Goal: Information Seeking & Learning: Understand process/instructions

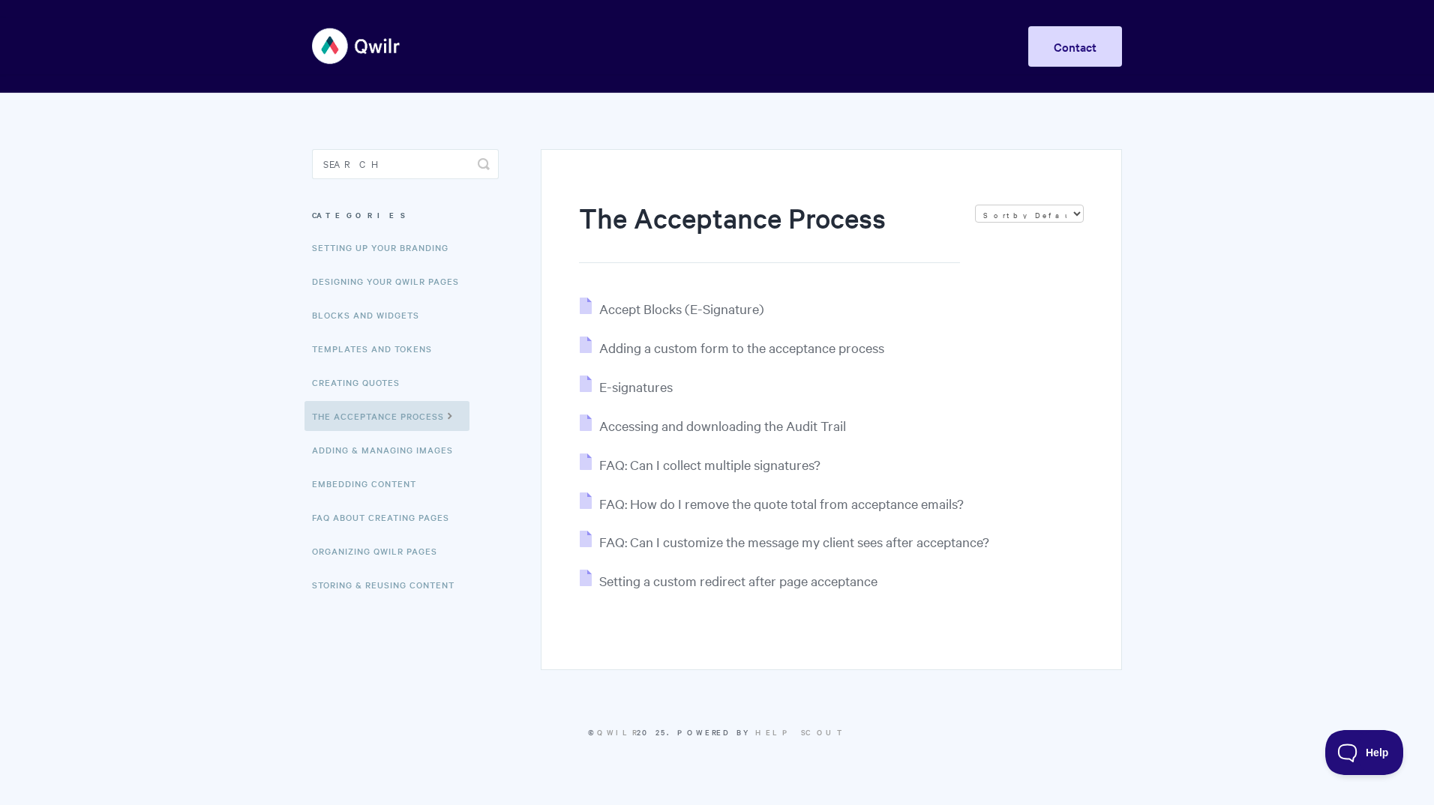
click at [1185, 351] on body "Toggle Navigation Home Getting Started Creating & Editing Pages Sharing & Analy…" at bounding box center [717, 388] width 1434 height 777
click at [400, 247] on link "Setting up your Branding" at bounding box center [381, 247] width 155 height 30
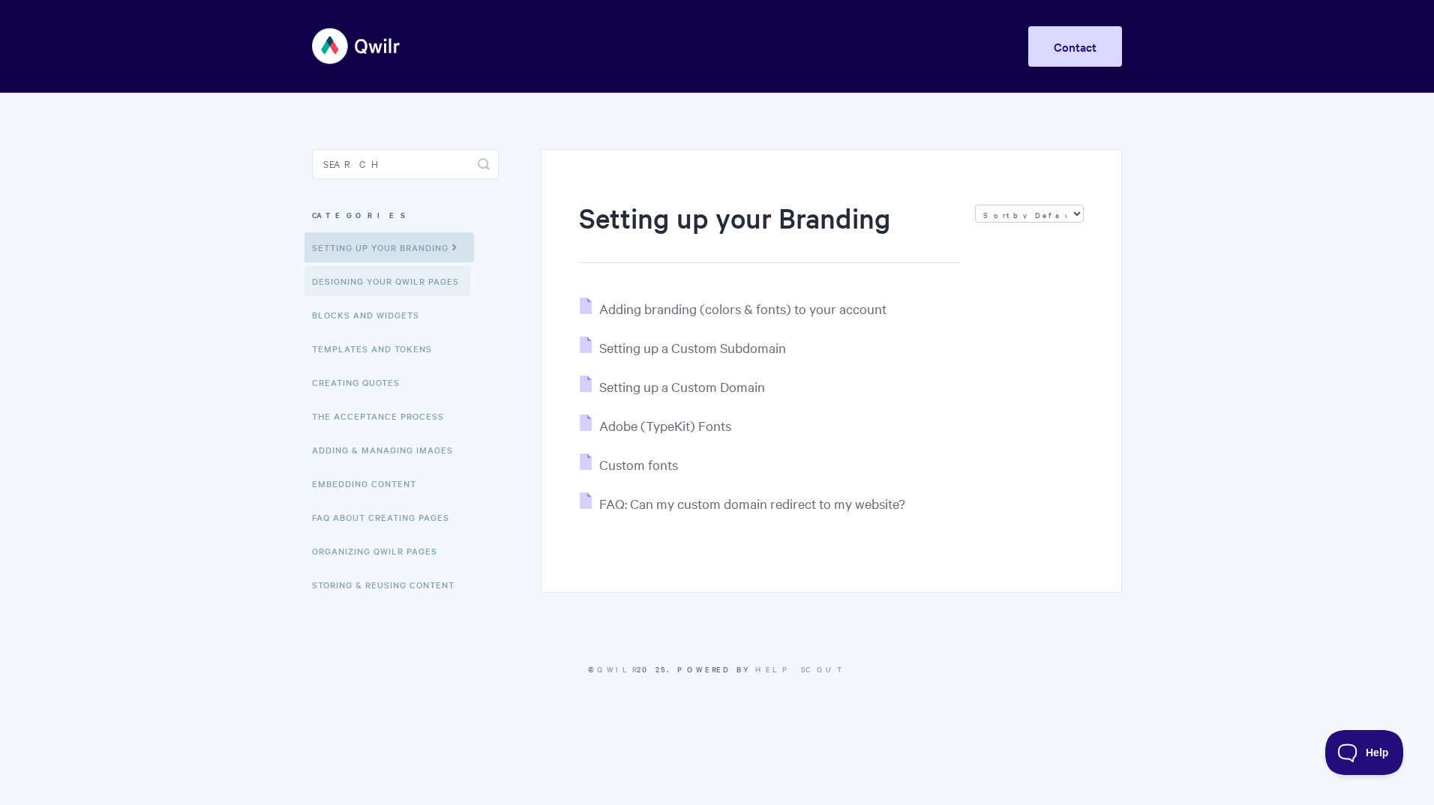
click at [400, 281] on link "Designing Your Qwilr Pages" at bounding box center [387, 281] width 166 height 30
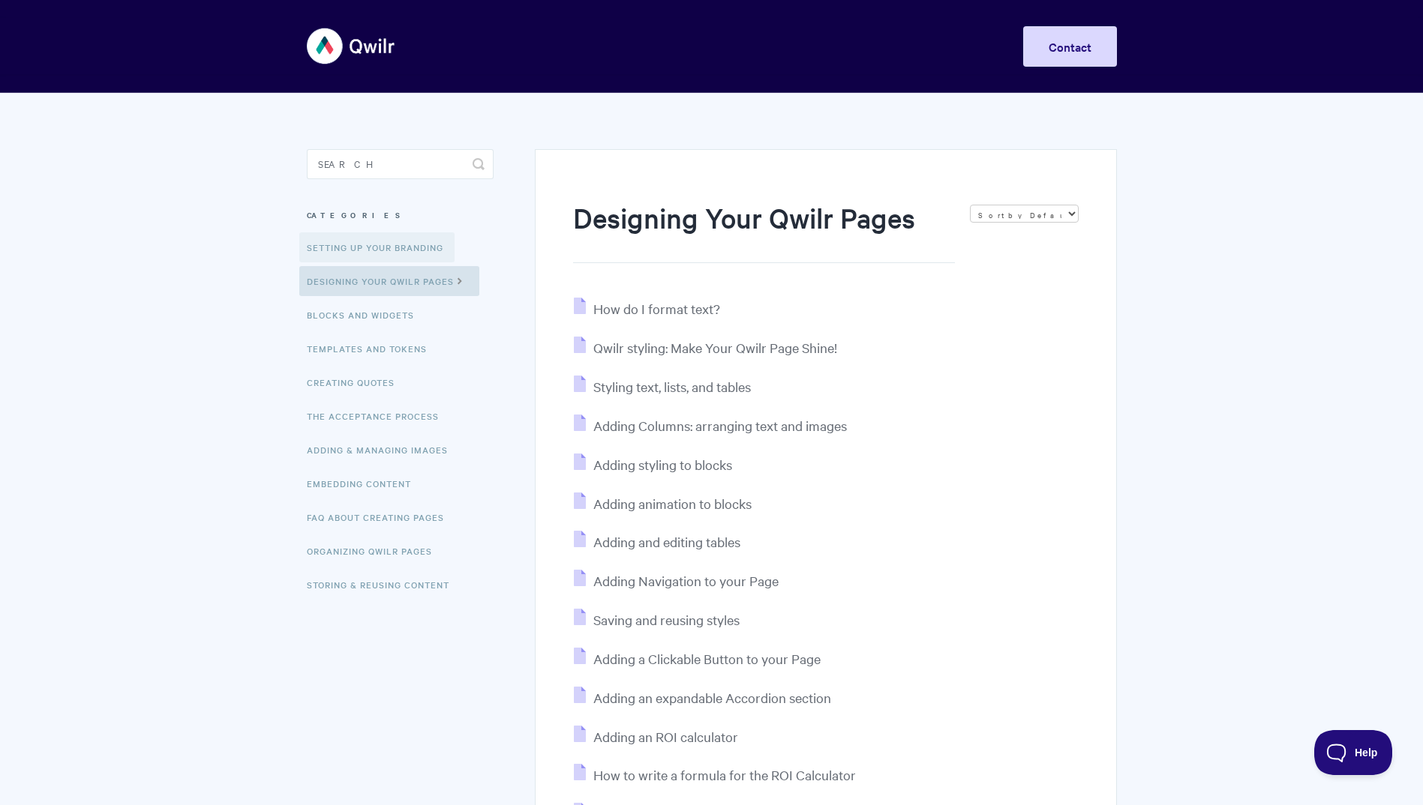
click at [349, 247] on link "Setting up your Branding" at bounding box center [376, 247] width 155 height 30
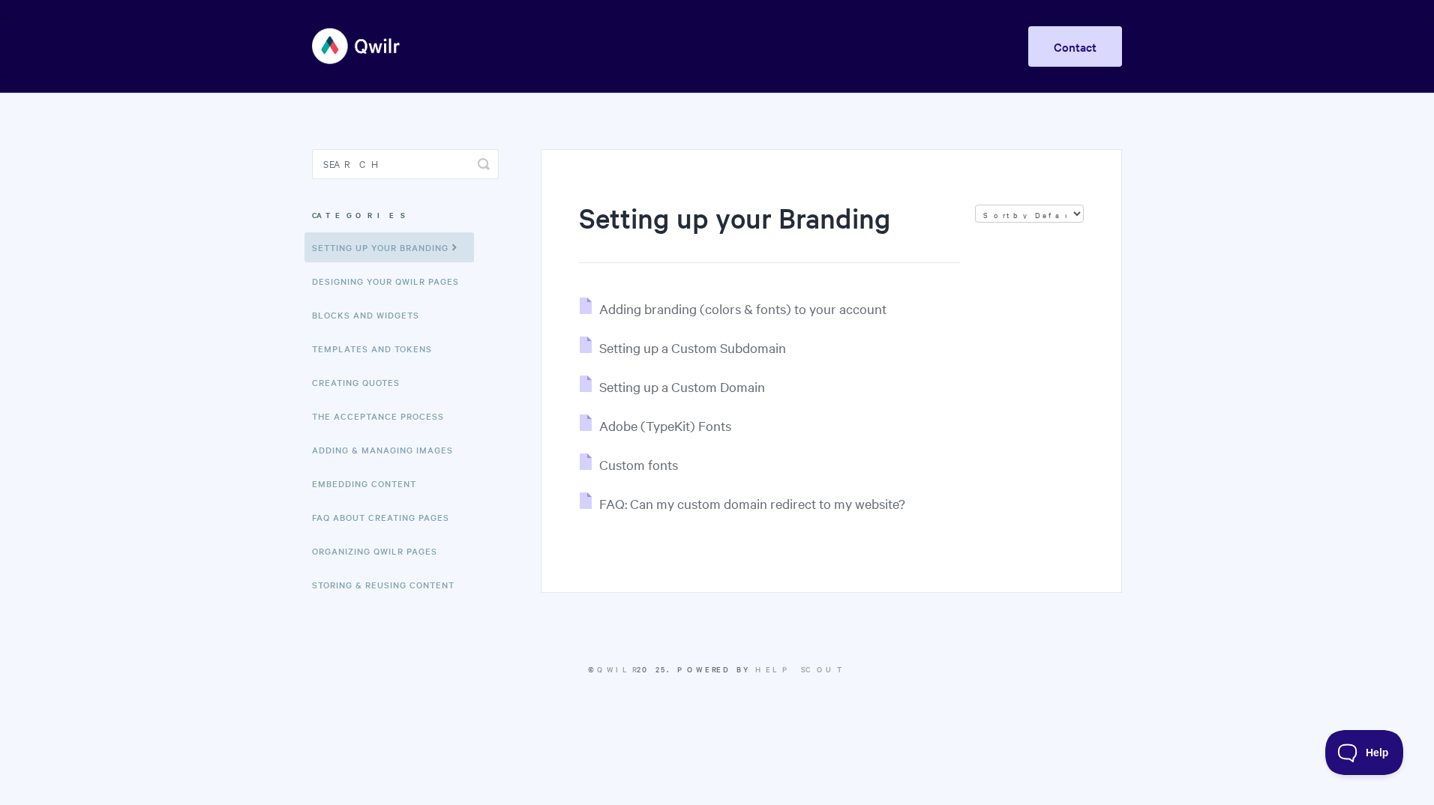
click at [1221, 517] on body "Toggle Navigation Home Getting Started Creating & Editing Pages Sharing & Analy…" at bounding box center [717, 357] width 1434 height 714
click at [391, 412] on link "The Acceptance Process" at bounding box center [379, 416] width 151 height 30
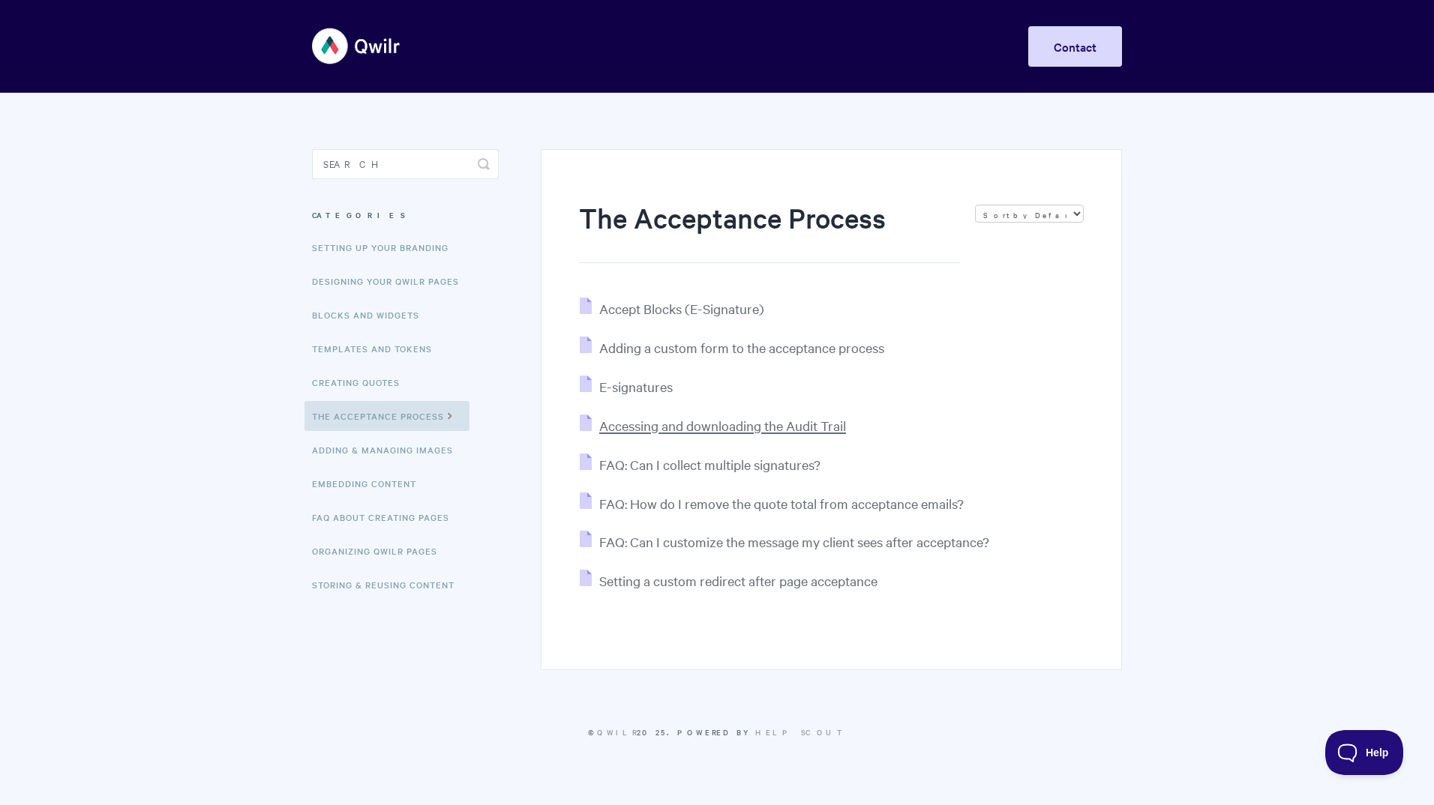
click at [692, 427] on span "Accessing and downloading the Audit Trail" at bounding box center [722, 425] width 247 height 17
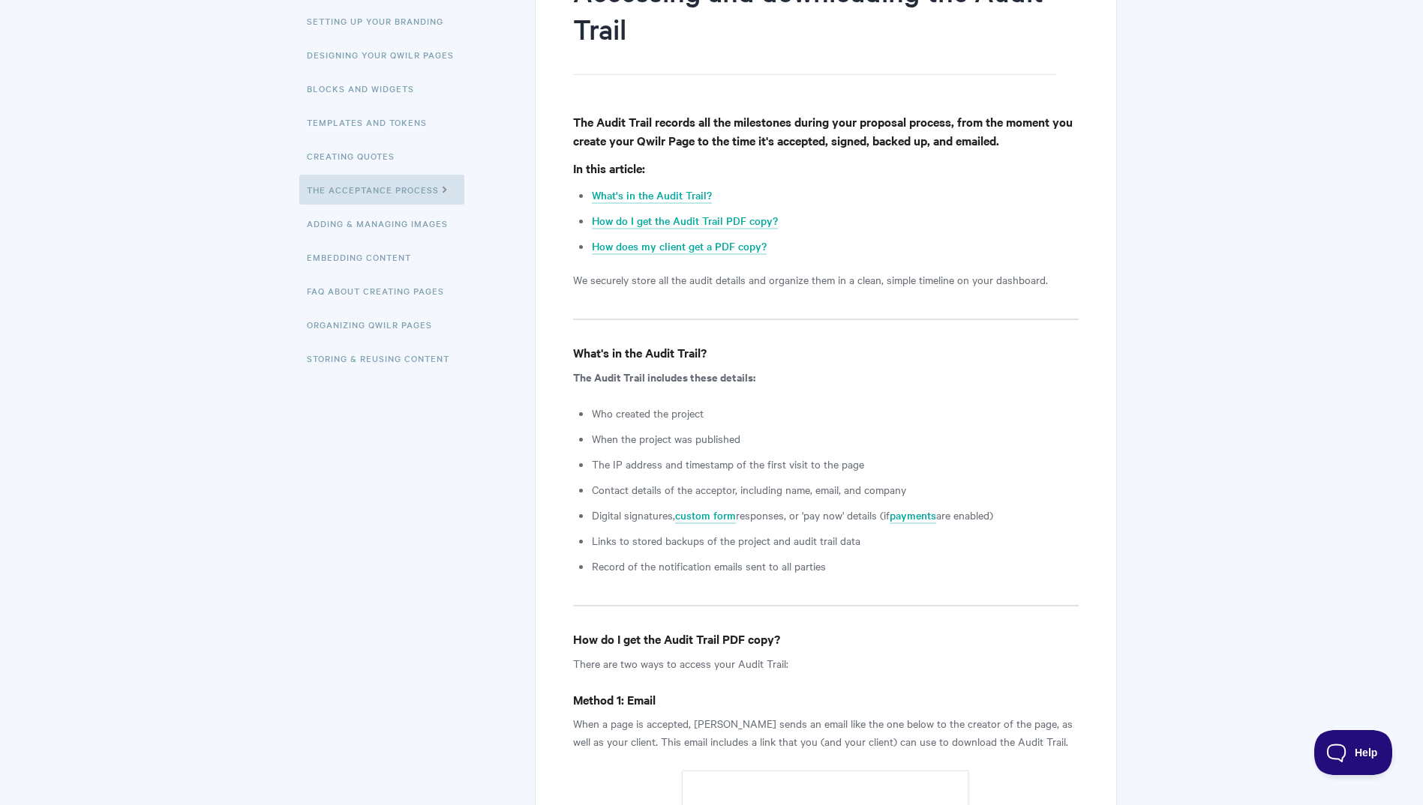
scroll to position [225, 0]
click at [418, 203] on link "The Acceptance Process" at bounding box center [381, 191] width 165 height 30
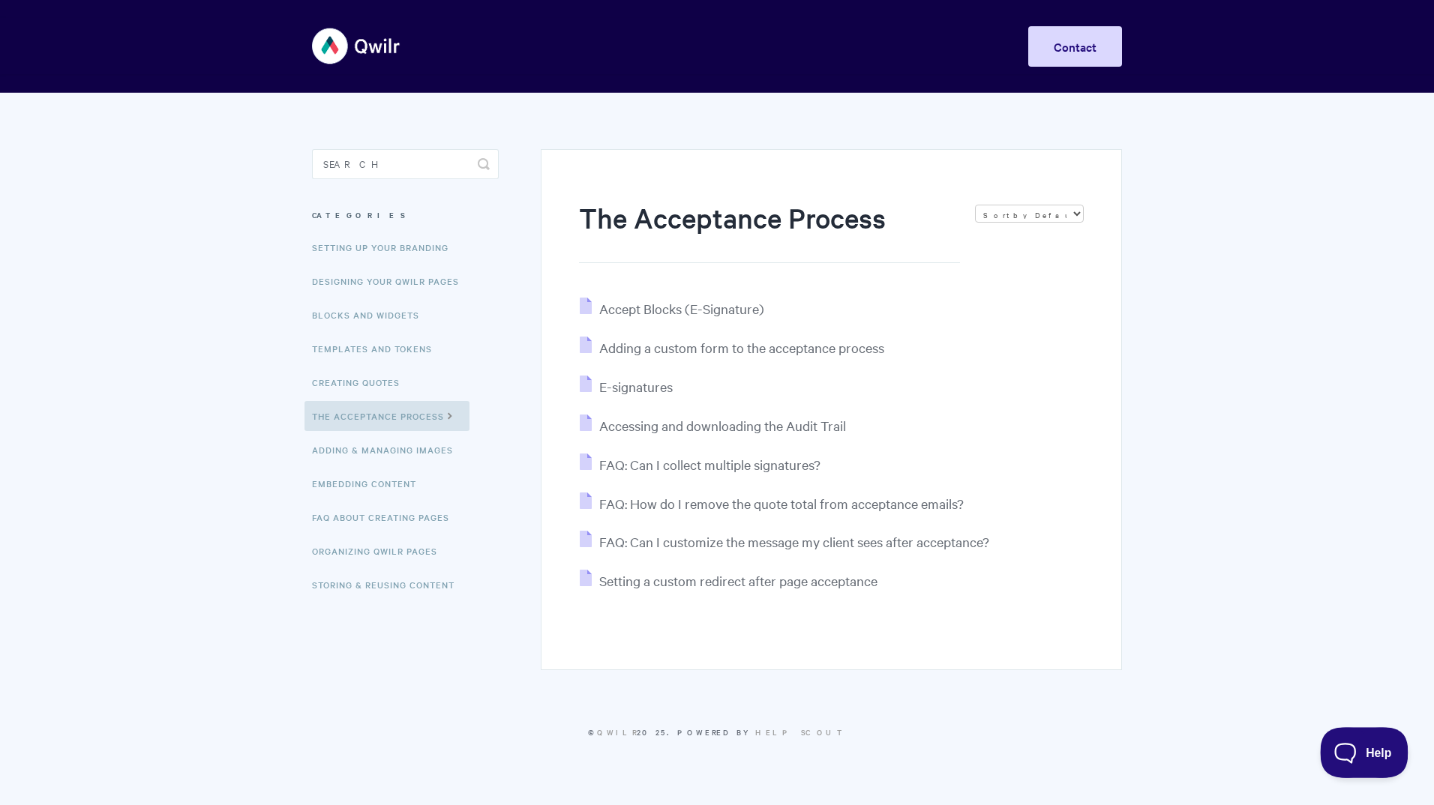
click at [1348, 749] on span "Help" at bounding box center [1359, 750] width 78 height 10
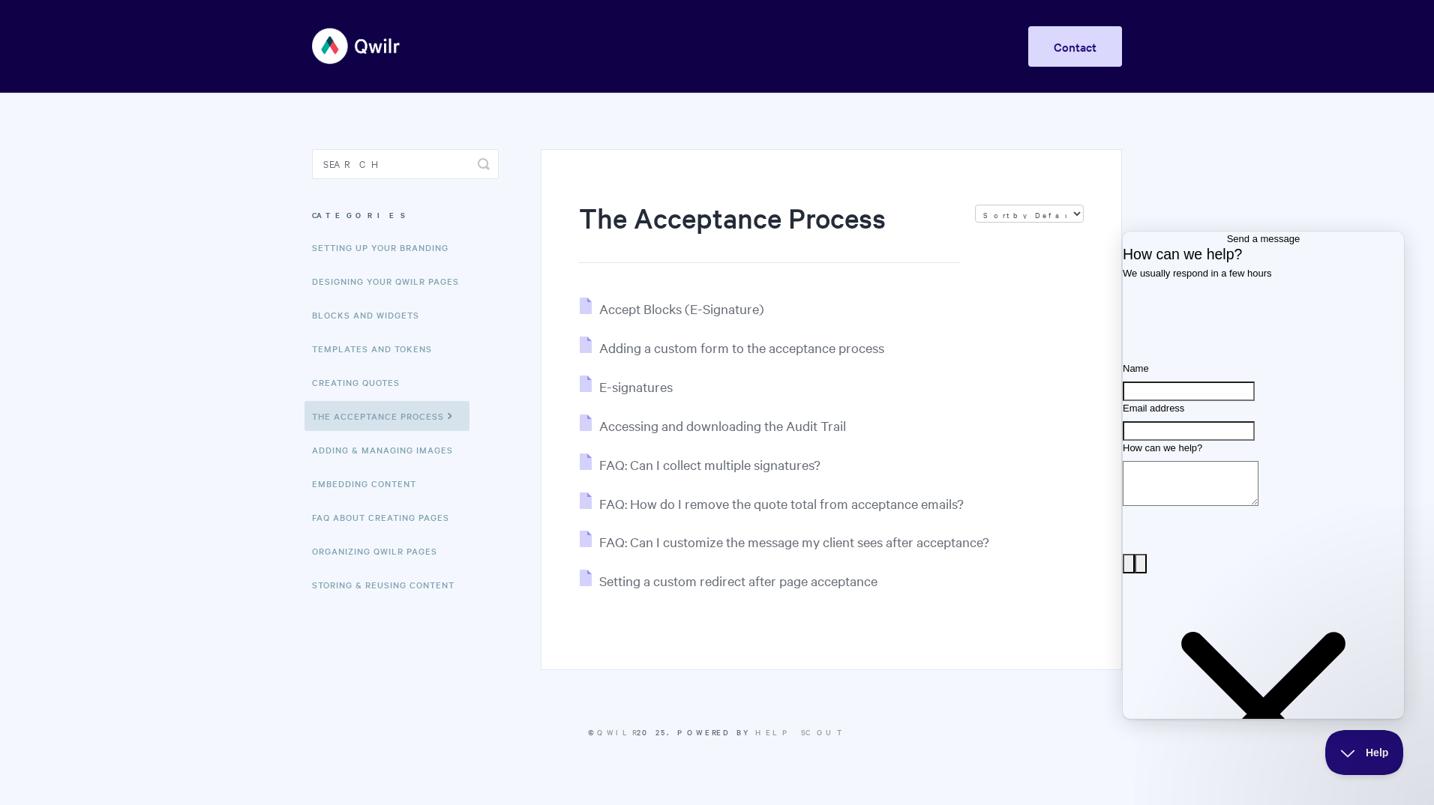
click at [1140, 193] on body "Toggle Navigation Home Getting Started Creating & Editing Pages Sharing & Analy…" at bounding box center [717, 388] width 1434 height 777
click at [1360, 756] on button "Help" at bounding box center [1359, 749] width 78 height 45
